Goal: Task Accomplishment & Management: Manage account settings

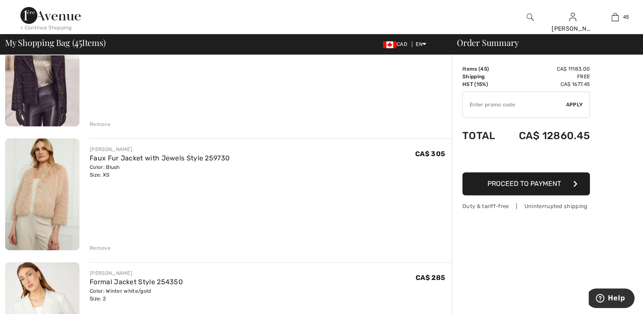
scroll to position [467, 0]
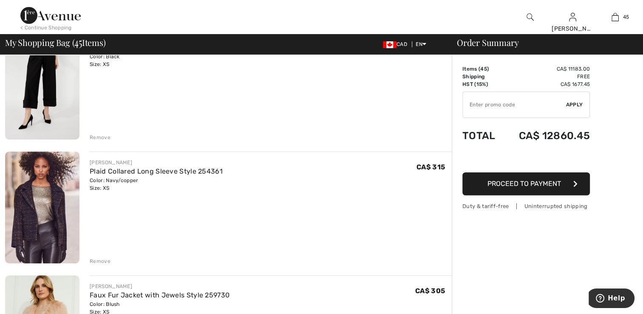
click at [53, 220] on img at bounding box center [42, 207] width 74 height 112
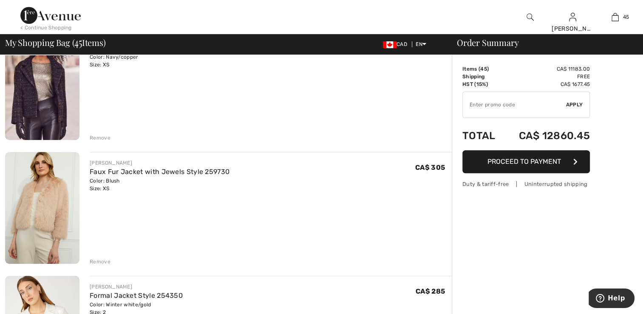
scroll to position [595, 0]
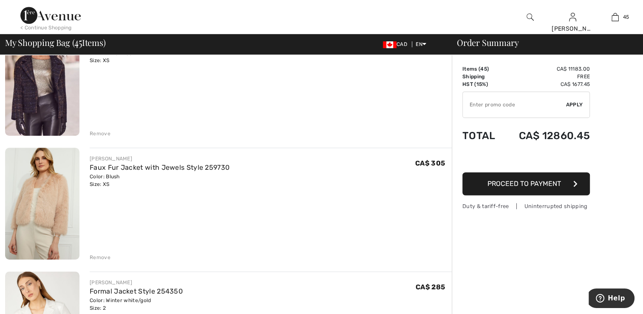
click at [49, 215] on img at bounding box center [42, 203] width 74 height 112
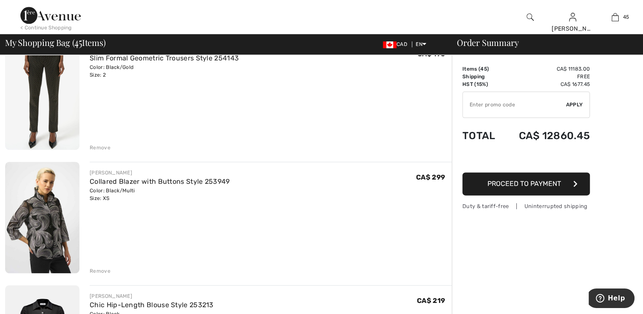
scroll to position [1105, 0]
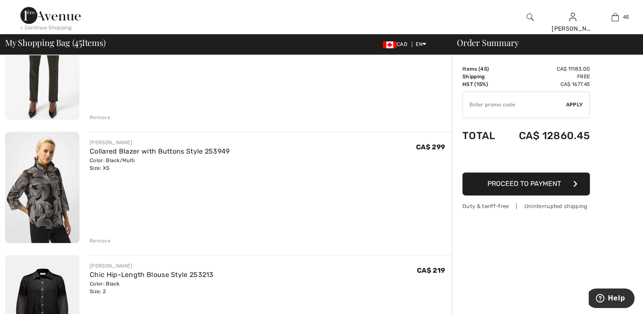
click at [31, 225] on img at bounding box center [42, 186] width 74 height 111
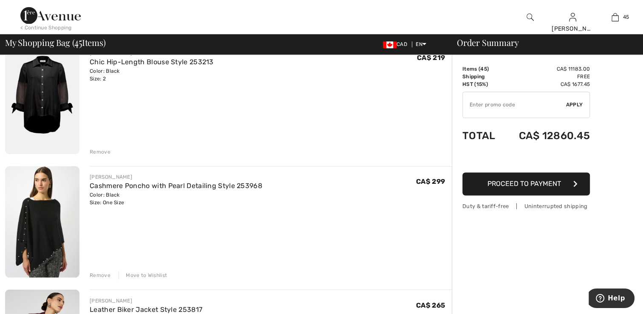
click at [42, 241] on img at bounding box center [42, 221] width 74 height 111
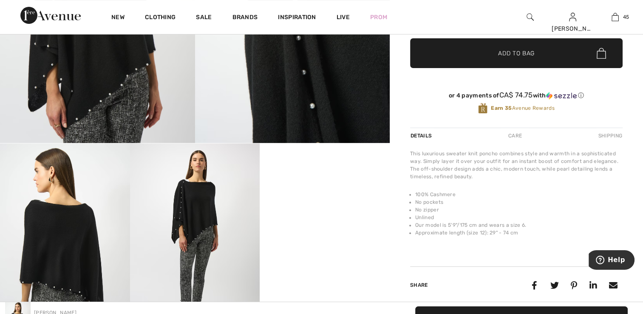
scroll to position [297, 0]
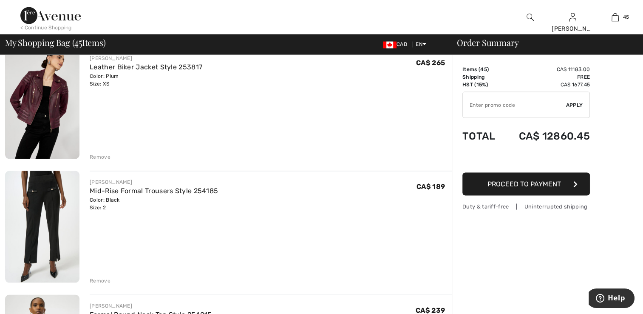
scroll to position [1614, 0]
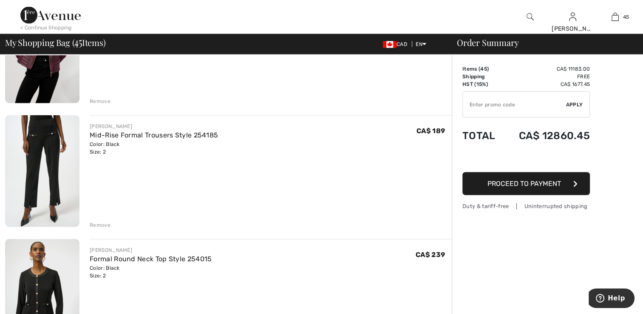
click at [105, 225] on div "Remove" at bounding box center [100, 225] width 21 height 8
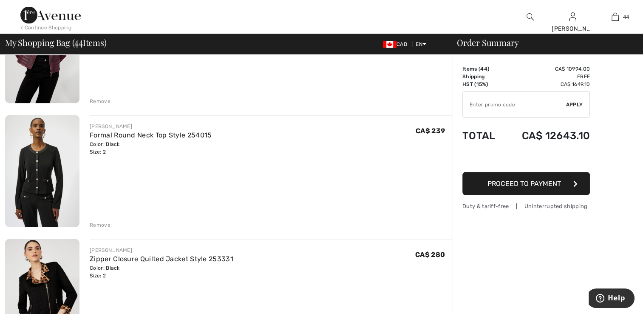
click at [99, 221] on div "Remove" at bounding box center [100, 225] width 21 height 8
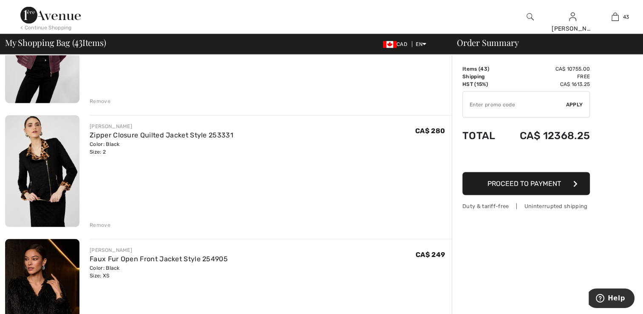
click at [99, 100] on div "Remove" at bounding box center [100, 101] width 21 height 8
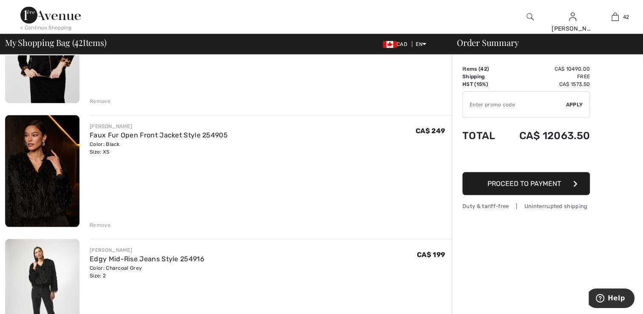
scroll to position [1604, 0]
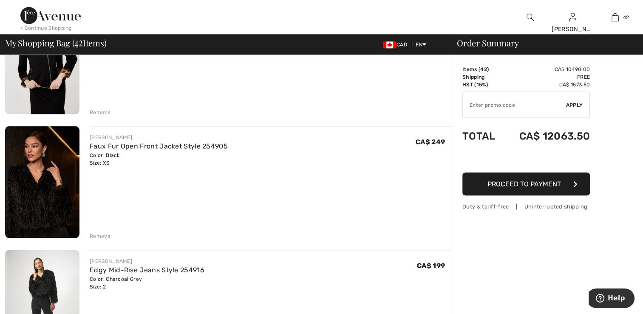
click at [104, 108] on div "Remove" at bounding box center [100, 112] width 21 height 8
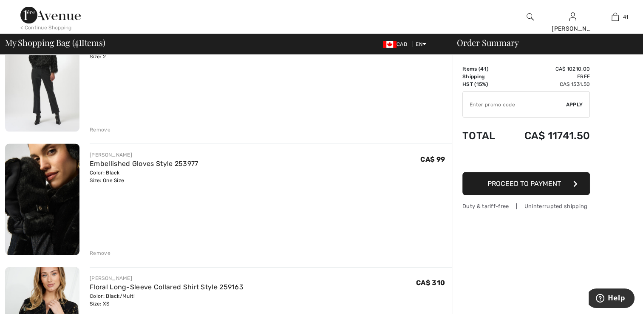
scroll to position [1806, 0]
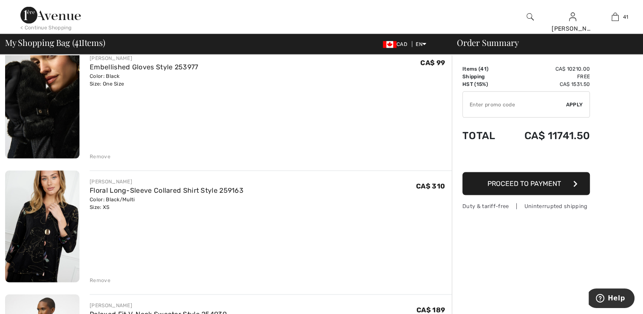
click at [99, 155] on div "Remove" at bounding box center [100, 157] width 21 height 8
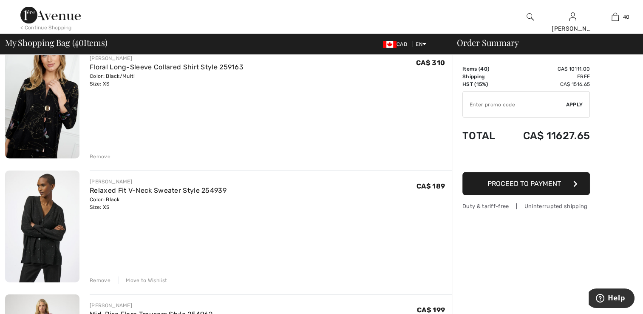
drag, startPoint x: 99, startPoint y: 155, endPoint x: 52, endPoint y: 126, distance: 55.4
click at [52, 127] on img at bounding box center [42, 103] width 74 height 112
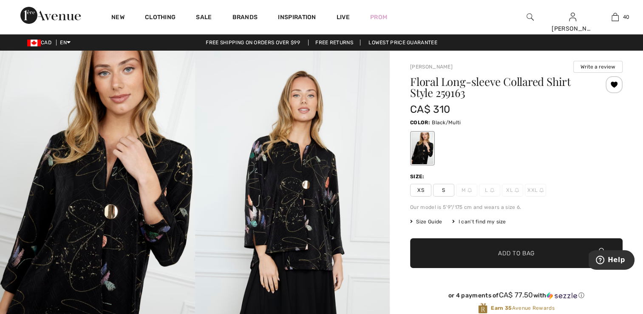
click at [600, 65] on button "Write a review" at bounding box center [597, 67] width 49 height 12
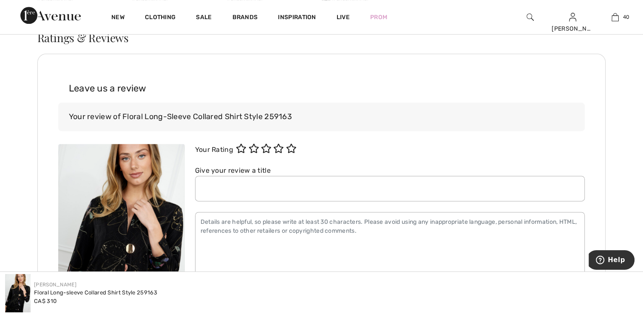
scroll to position [1102, 0]
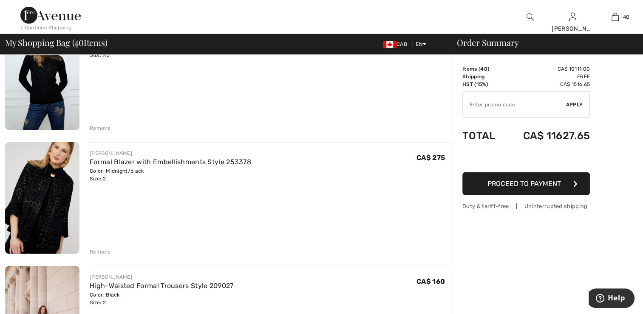
scroll to position [2370, 0]
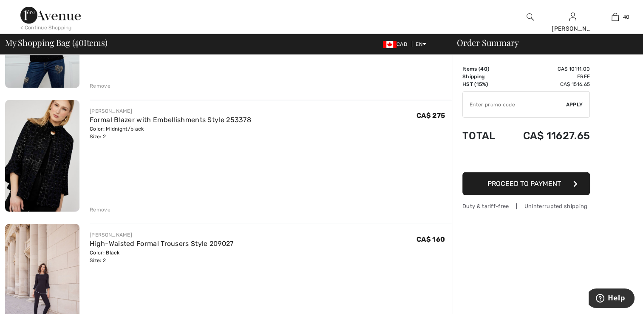
click at [104, 209] on div "Remove" at bounding box center [100, 210] width 21 height 8
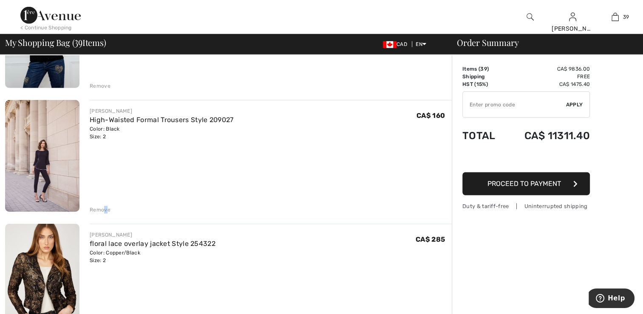
click at [107, 210] on div "Remove" at bounding box center [100, 210] width 21 height 8
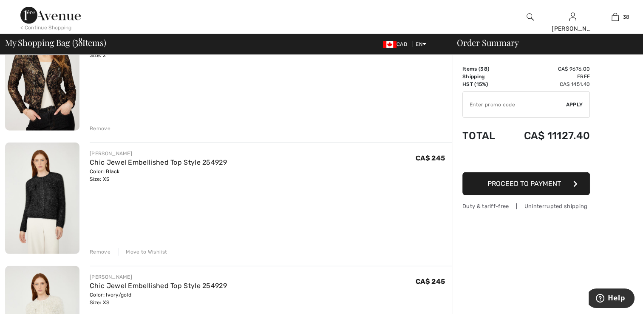
scroll to position [2455, 0]
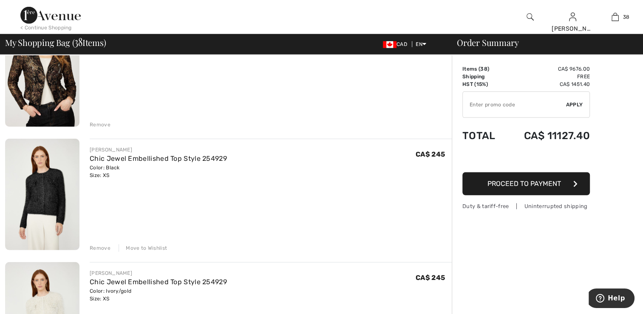
click at [134, 247] on div "Move to Wishlist" at bounding box center [143, 248] width 48 height 8
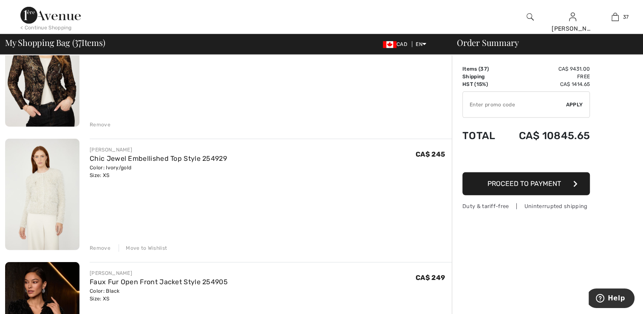
click at [146, 247] on div "Move to Wishlist" at bounding box center [143, 248] width 48 height 8
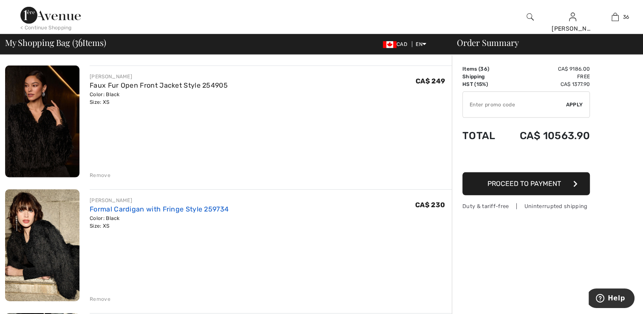
scroll to position [2540, 0]
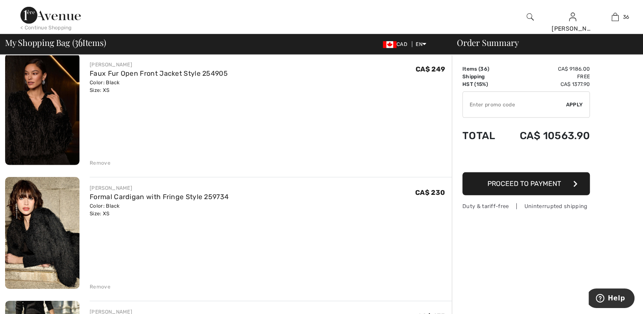
click at [104, 288] on div "Remove" at bounding box center [100, 287] width 21 height 8
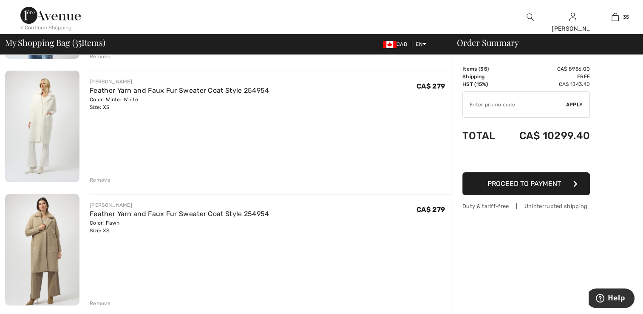
scroll to position [3050, 0]
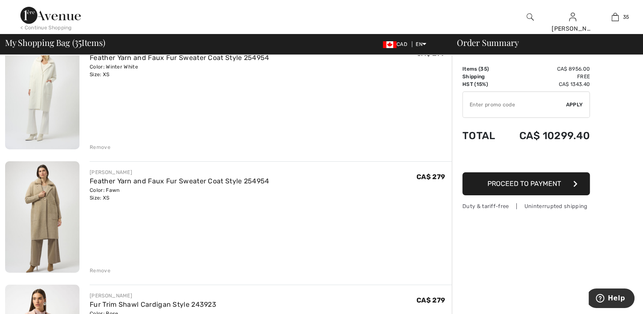
click at [107, 268] on div "Remove" at bounding box center [100, 270] width 21 height 8
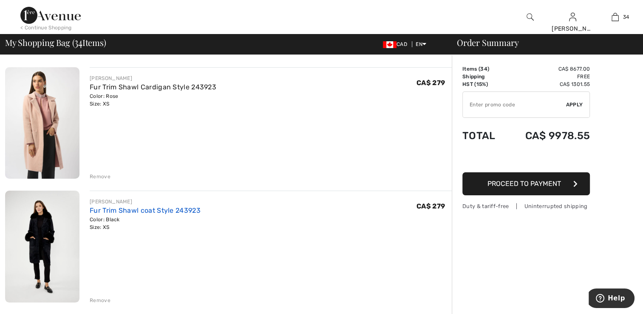
scroll to position [3177, 0]
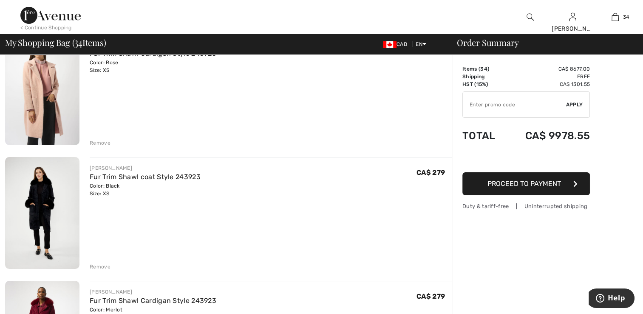
click at [101, 263] on div "Remove" at bounding box center [100, 267] width 21 height 8
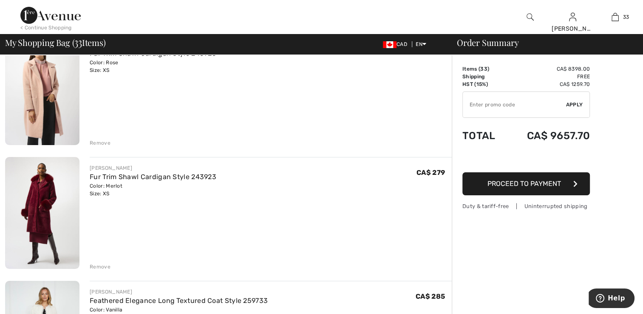
click at [103, 264] on div "Remove" at bounding box center [100, 267] width 21 height 8
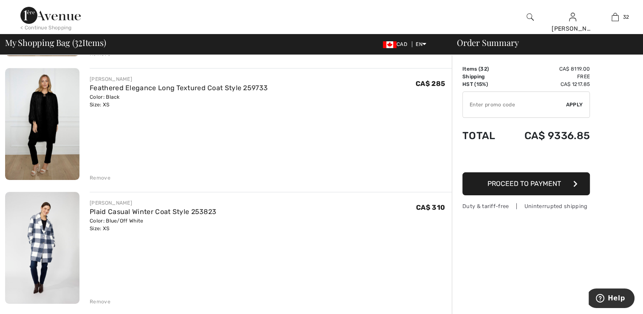
scroll to position [3560, 0]
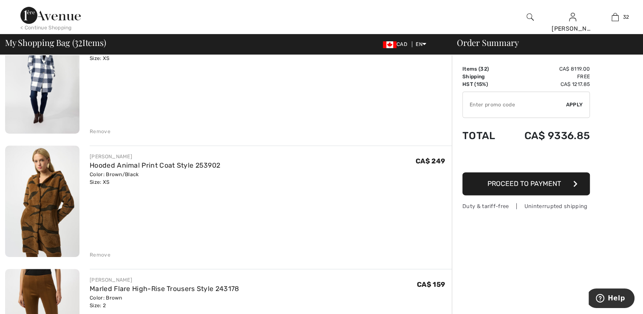
click at [102, 254] on div "Remove" at bounding box center [100, 255] width 21 height 8
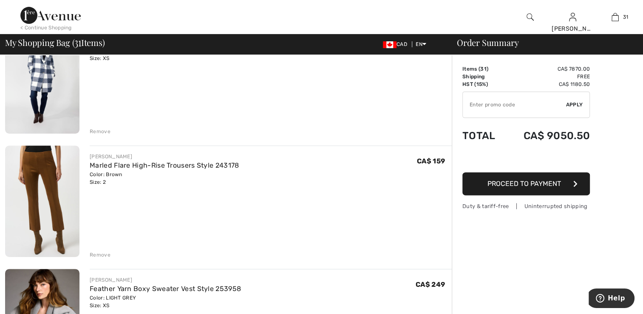
click at [105, 251] on div "Remove" at bounding box center [100, 255] width 21 height 8
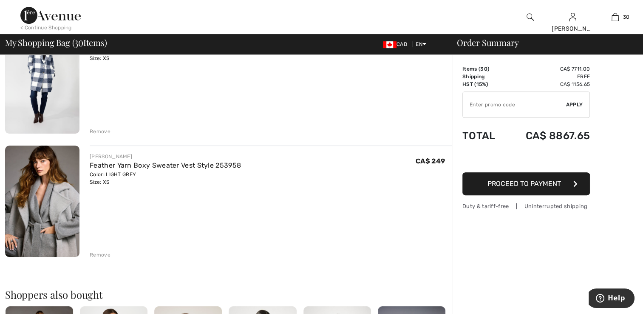
click at [103, 254] on div "Remove" at bounding box center [100, 255] width 21 height 8
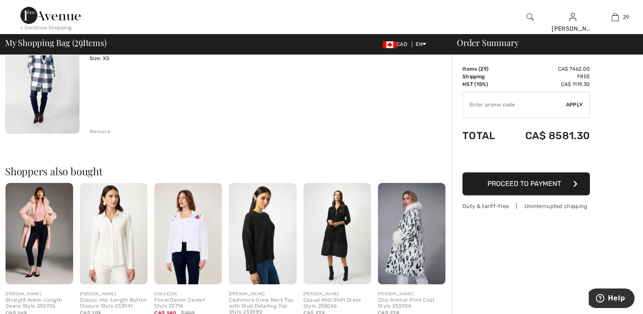
click at [101, 128] on div "Remove" at bounding box center [100, 131] width 21 height 8
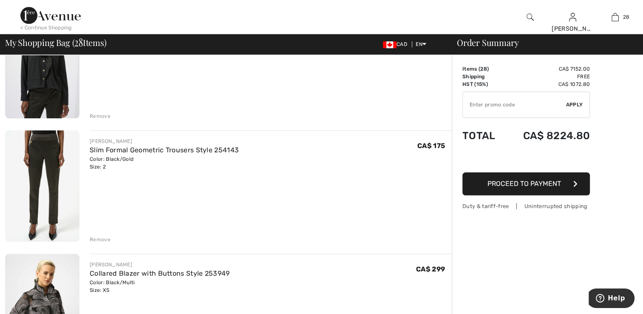
scroll to position [1085, 0]
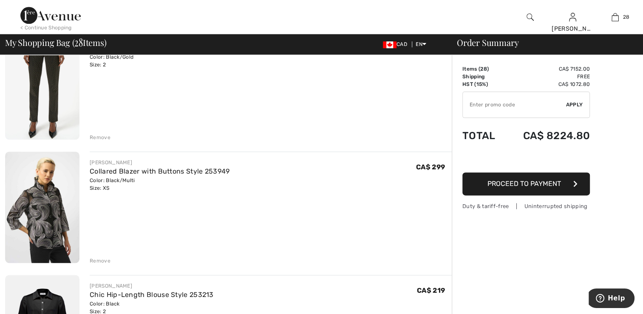
click at [102, 259] on div "Remove" at bounding box center [100, 261] width 21 height 8
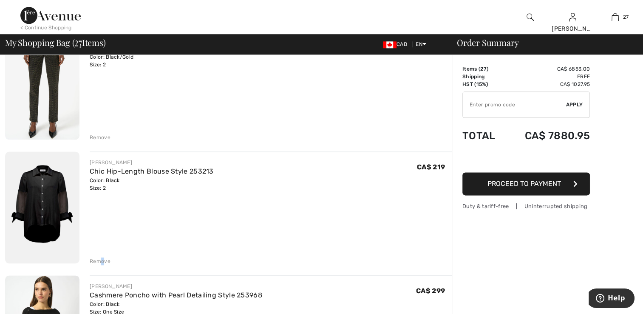
click at [103, 260] on div "Remove" at bounding box center [100, 261] width 21 height 8
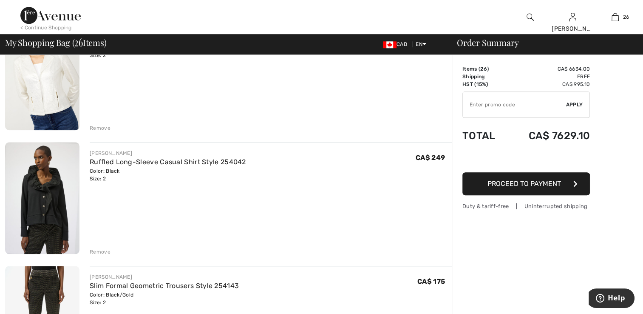
scroll to position [830, 0]
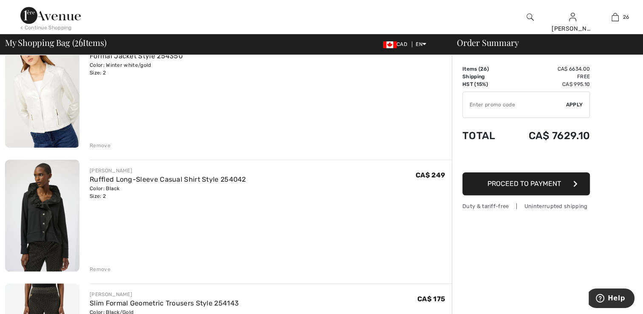
click at [105, 142] on div "Remove" at bounding box center [100, 145] width 21 height 8
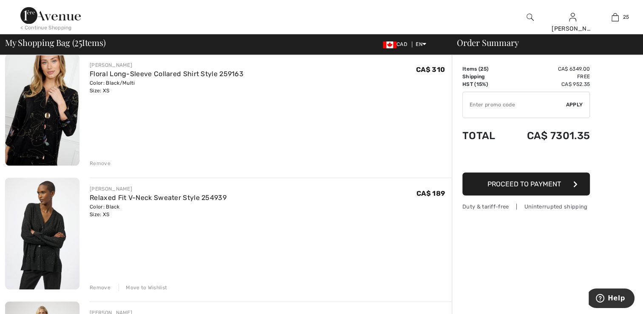
scroll to position [1402, 0]
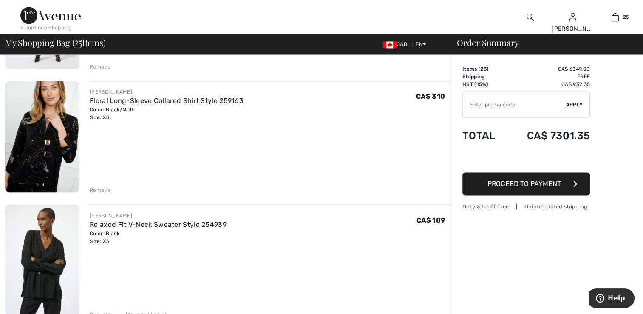
click at [105, 192] on div "Remove" at bounding box center [100, 190] width 21 height 8
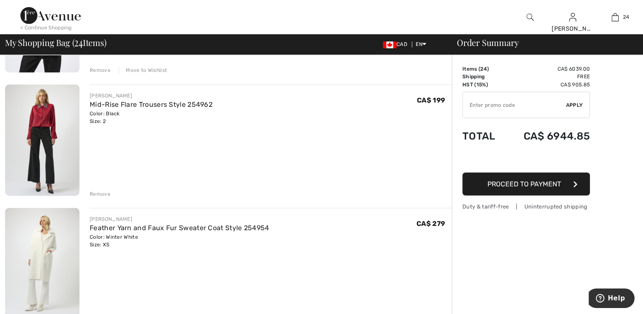
scroll to position [1572, 0]
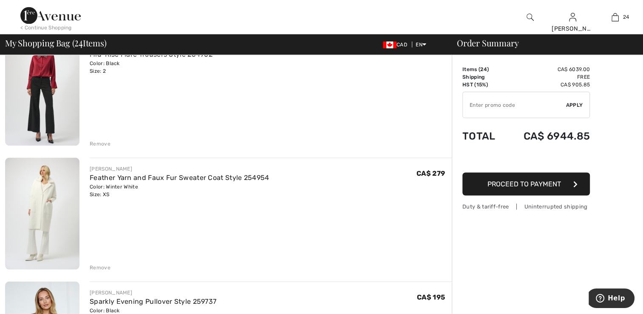
click at [106, 140] on div "Remove" at bounding box center [100, 143] width 21 height 8
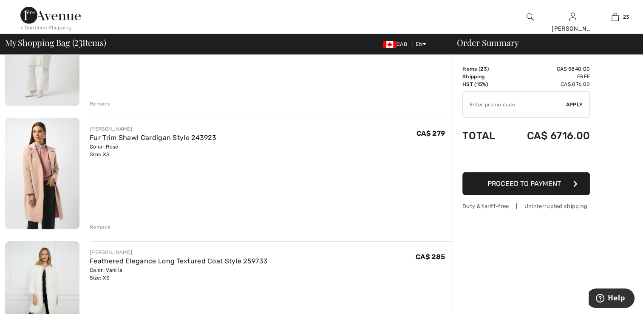
scroll to position [2453, 0]
